Goal: Task Accomplishment & Management: Complete application form

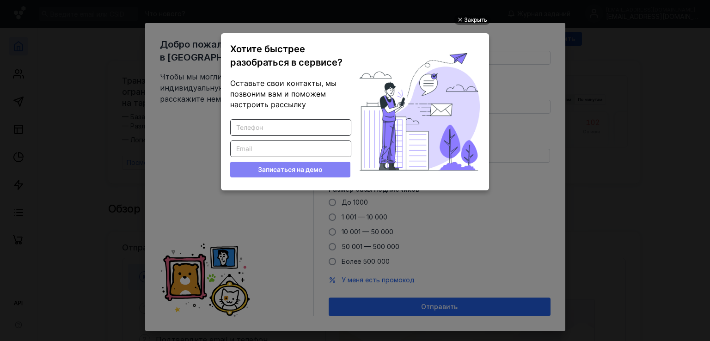
click at [303, 123] on input "Введите корректный телефон" at bounding box center [291, 128] width 120 height 16
type input "[PHONE_NUMBER]"
click at [271, 148] on input "Введите корректный Email" at bounding box center [291, 149] width 120 height 16
type input "[EMAIL_ADDRESS][DOMAIN_NAME]"
click at [295, 175] on button "Записаться на демо" at bounding box center [290, 170] width 120 height 16
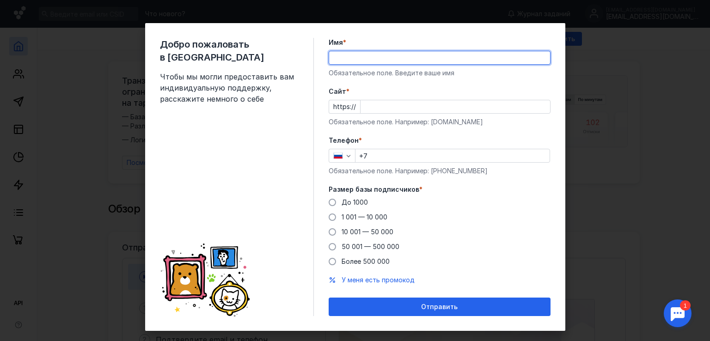
click at [374, 60] on input "Имя *" at bounding box center [439, 57] width 221 height 13
type input "[PERSON_NAME]"
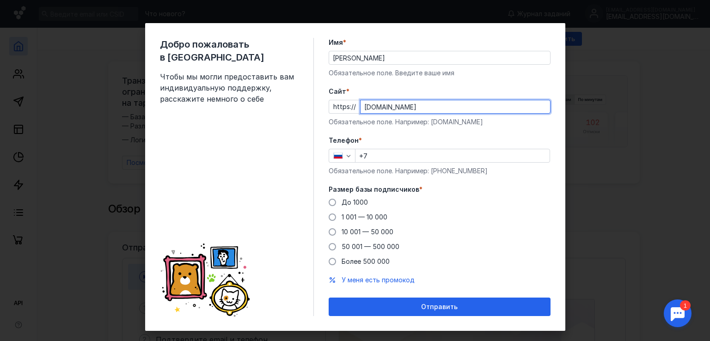
type input "[DOMAIN_NAME]"
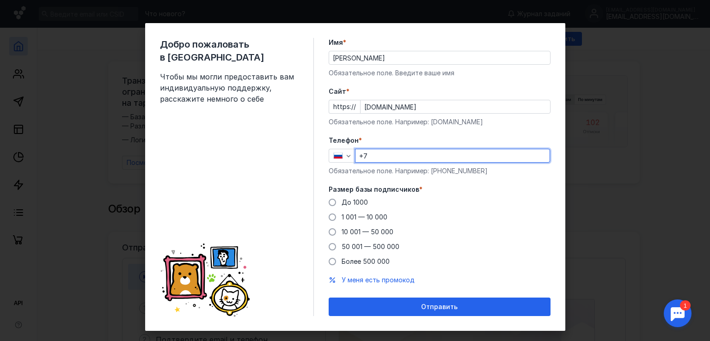
click at [389, 155] on input "+7" at bounding box center [453, 155] width 194 height 13
type input "[PHONE_NUMBER]"
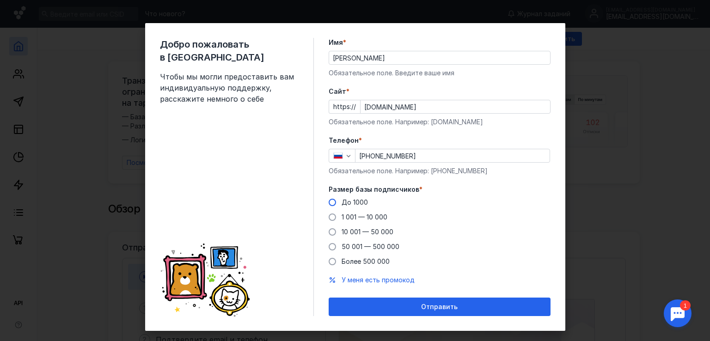
click at [346, 201] on span "До 1000" at bounding box center [355, 202] width 26 height 8
click at [0, 0] on input "До 1000" at bounding box center [0, 0] width 0 height 0
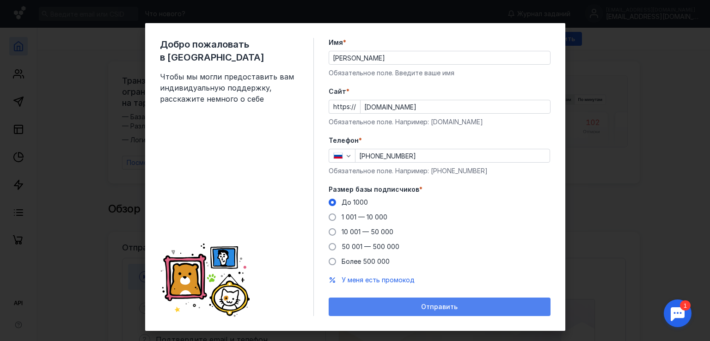
click at [408, 308] on div "Отправить" at bounding box center [439, 307] width 213 height 8
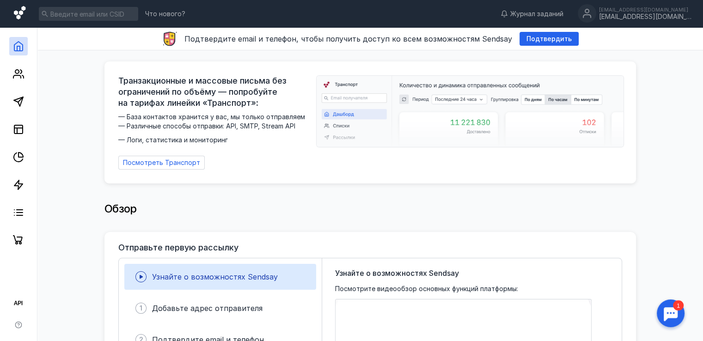
click at [20, 15] on icon at bounding box center [20, 12] width 12 height 13
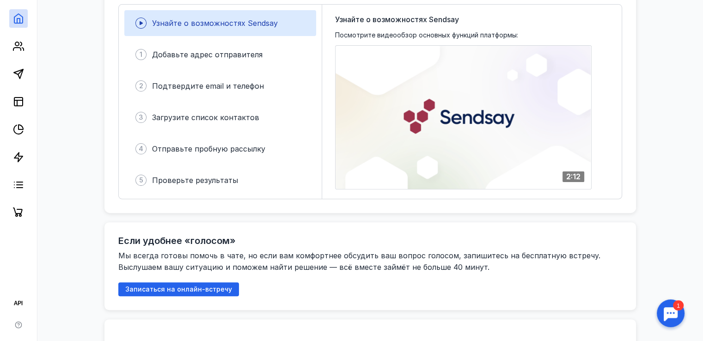
scroll to position [298, 0]
